Goal: Information Seeking & Learning: Learn about a topic

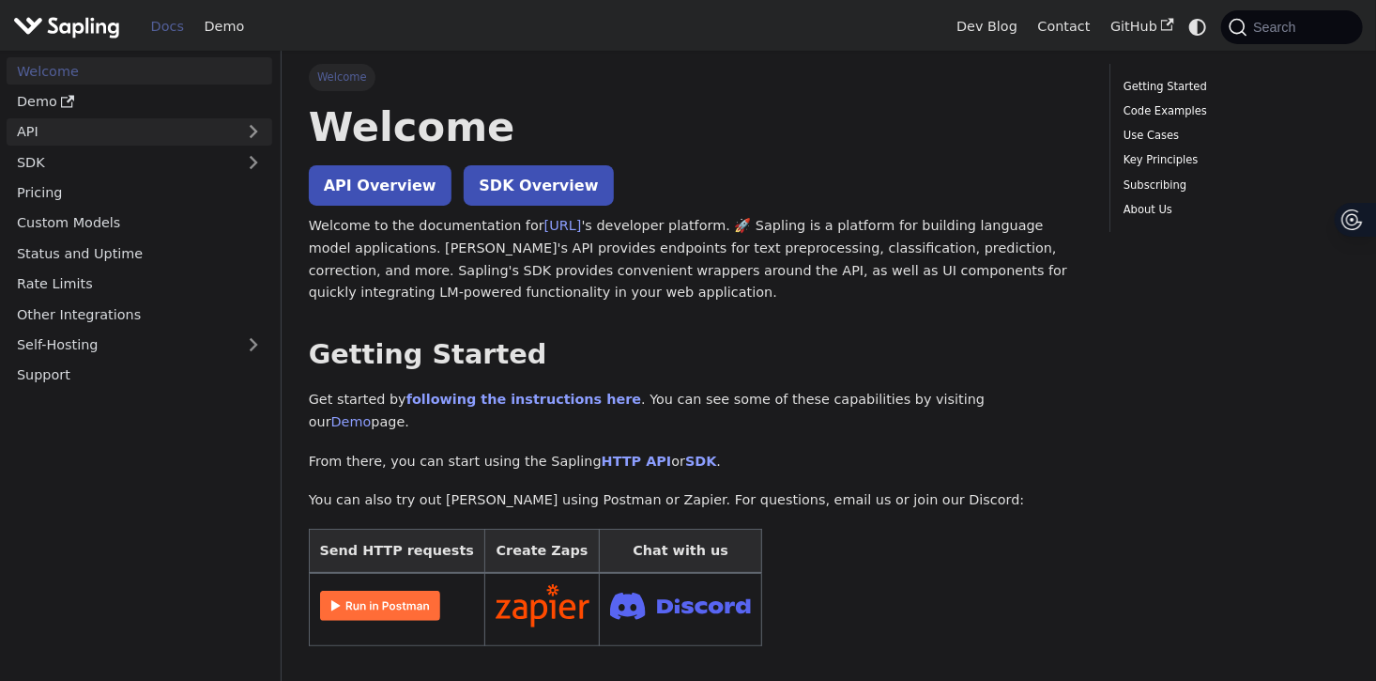
click at [207, 136] on link "API" at bounding box center [121, 131] width 228 height 27
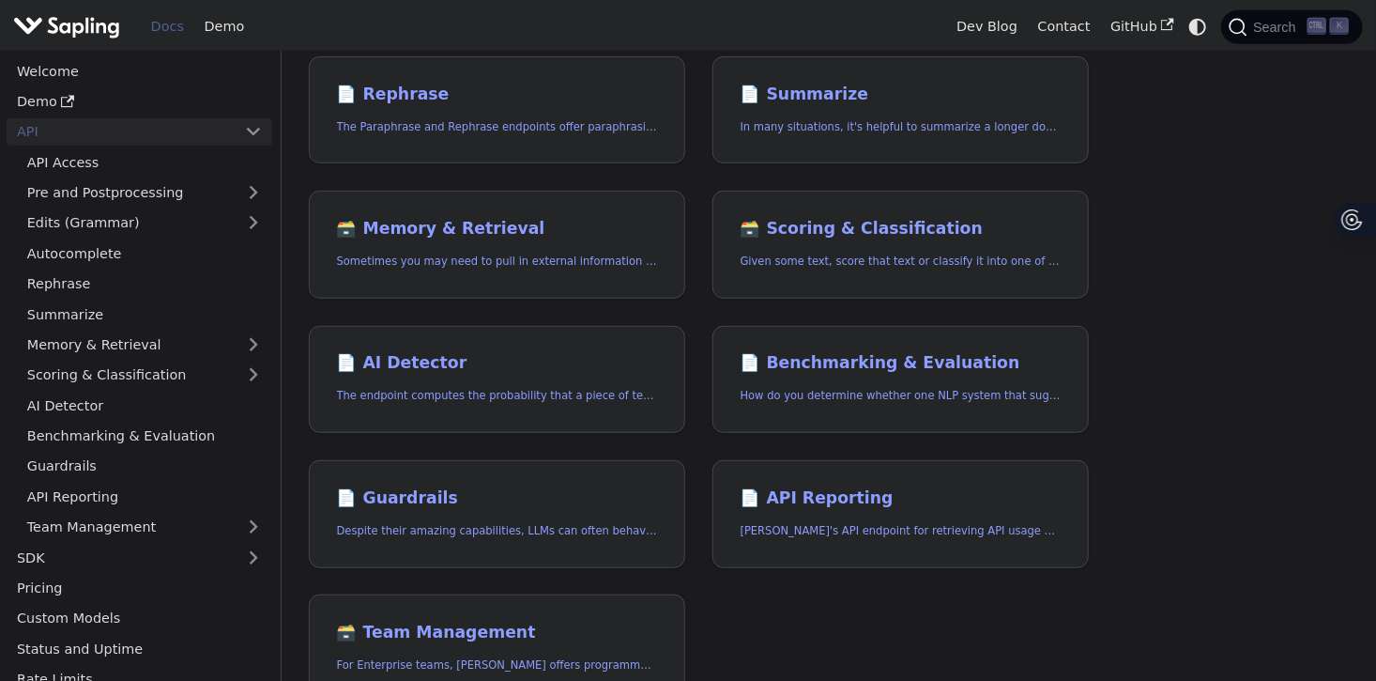
scroll to position [438, 0]
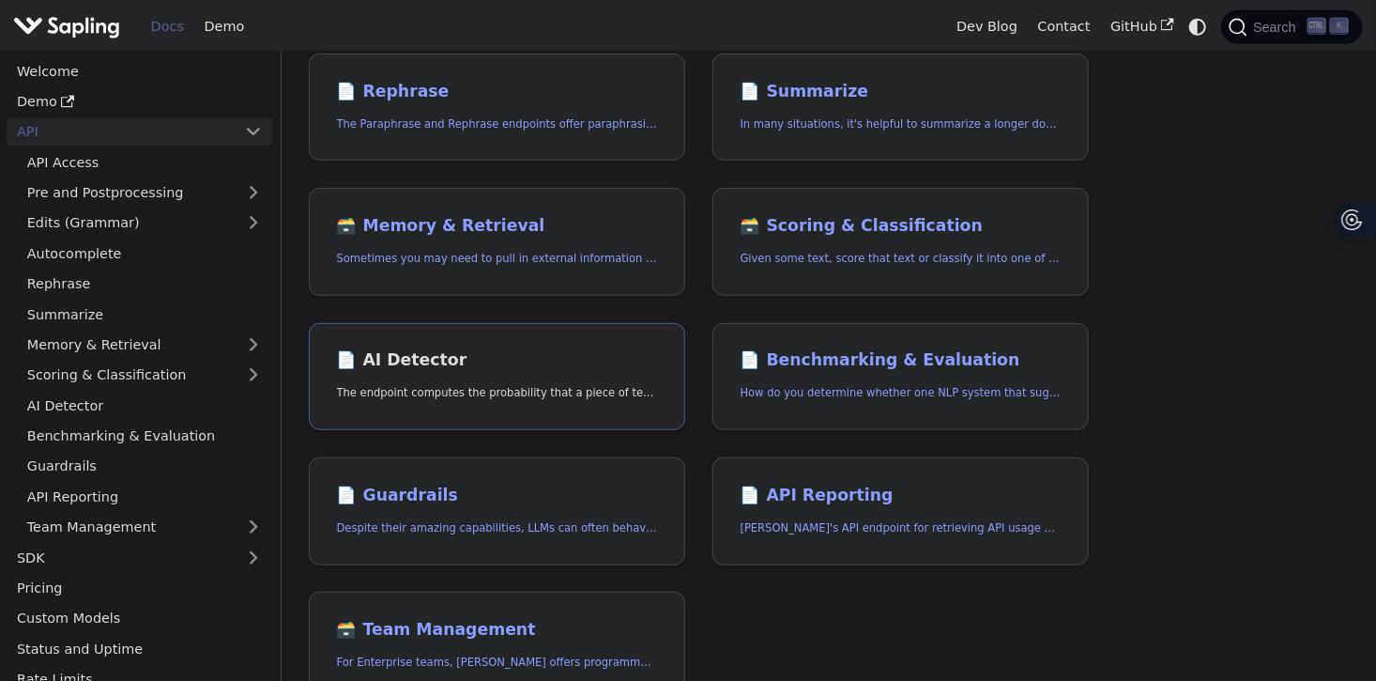
click at [419, 360] on h2 "📄️ AI Detector" at bounding box center [497, 360] width 321 height 21
